Goal: Information Seeking & Learning: Learn about a topic

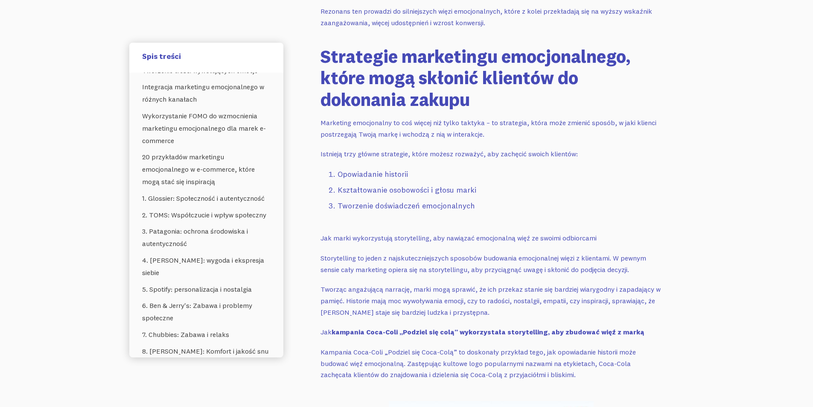
scroll to position [1634, 0]
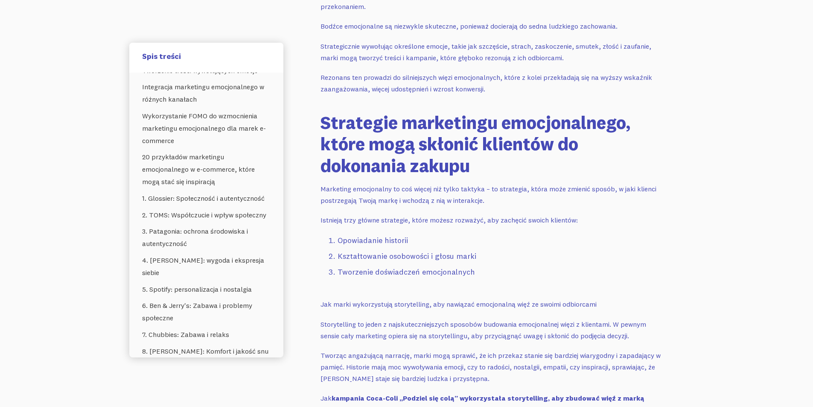
click at [365, 279] on ol "Opowiadanie historii Kształtowanie osobowości i głosu marki Tworzenie doświadcz…" at bounding box center [492, 257] width 342 height 47
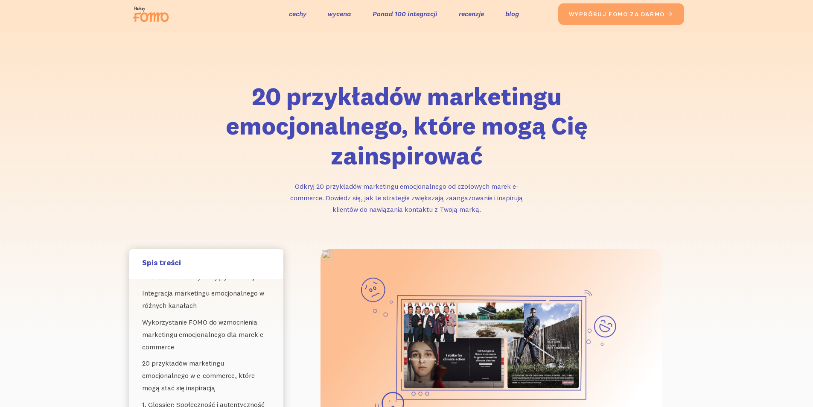
scroll to position [0, 0]
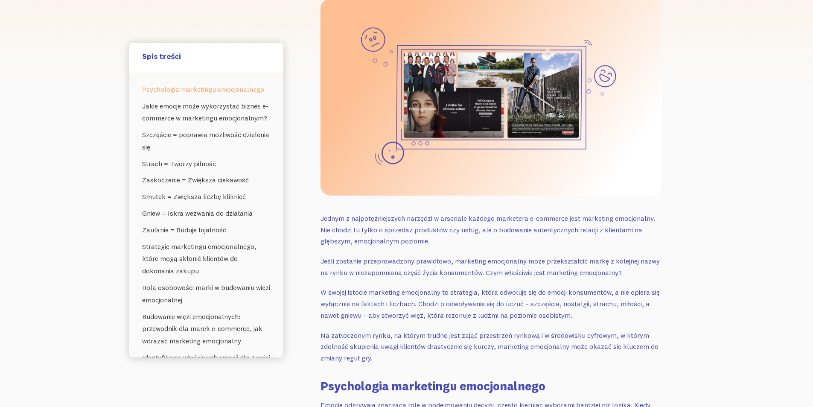
scroll to position [128, 0]
